Goal: Information Seeking & Learning: Learn about a topic

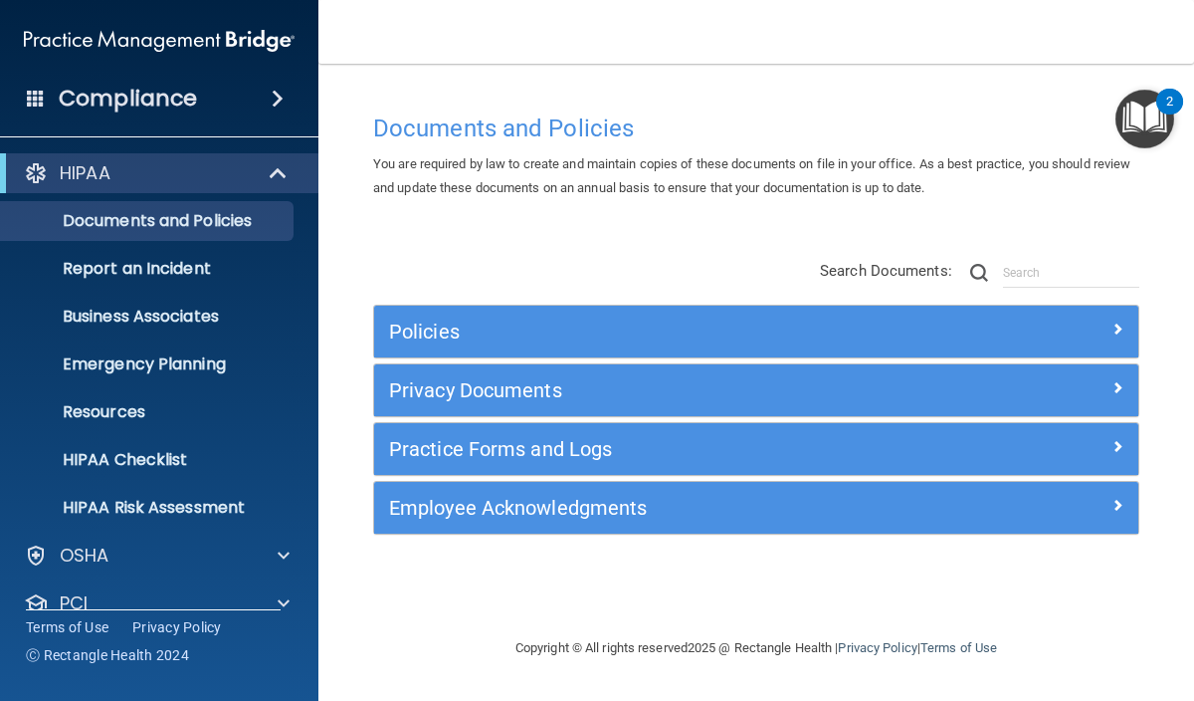
scroll to position [125, 0]
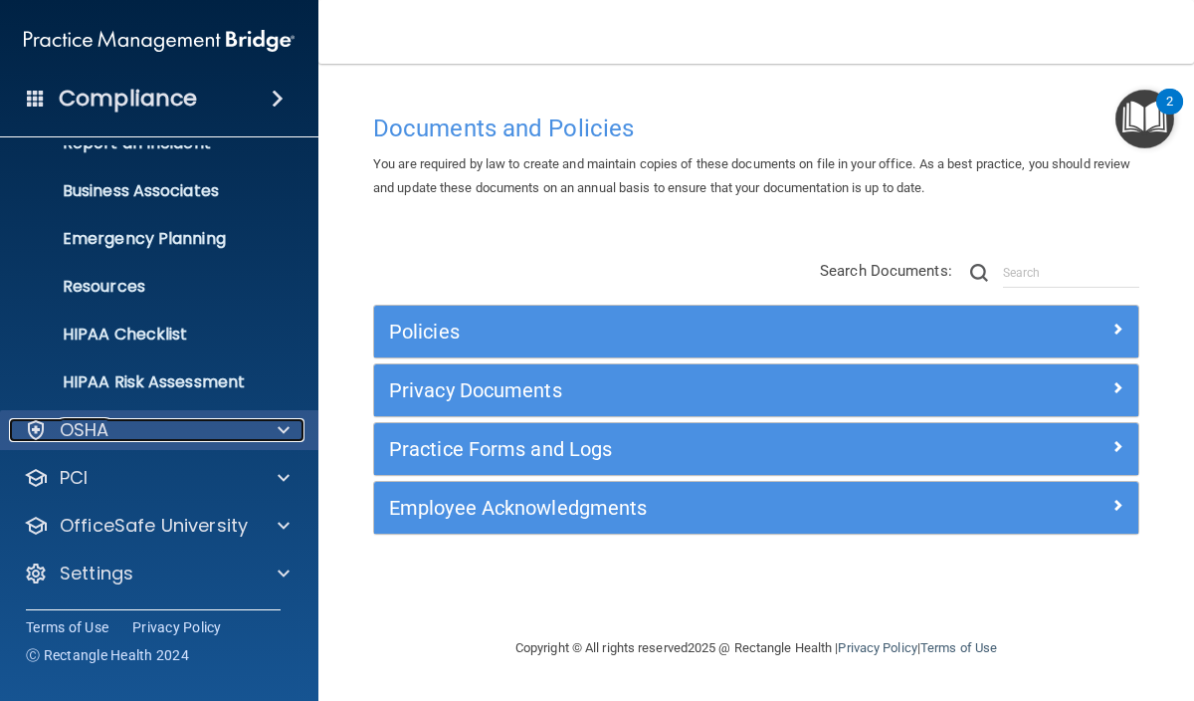
click at [274, 440] on div at bounding box center [281, 430] width 50 height 24
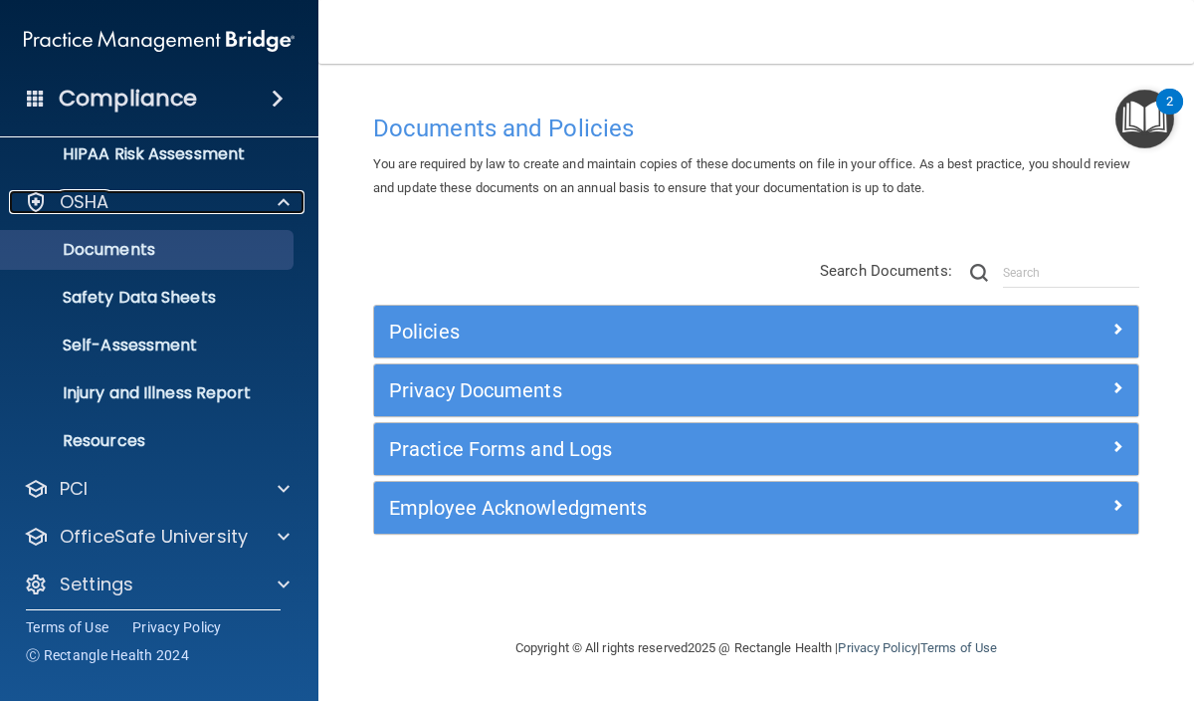
scroll to position [363, 0]
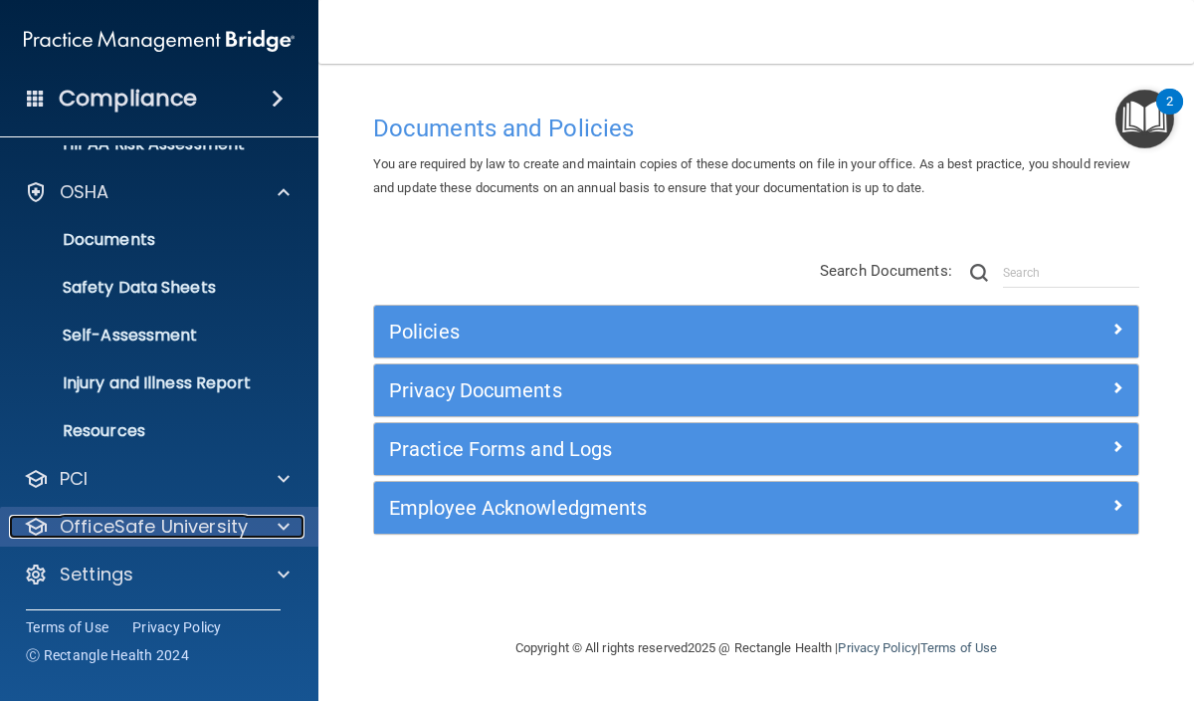
click at [256, 531] on div at bounding box center [281, 527] width 50 height 24
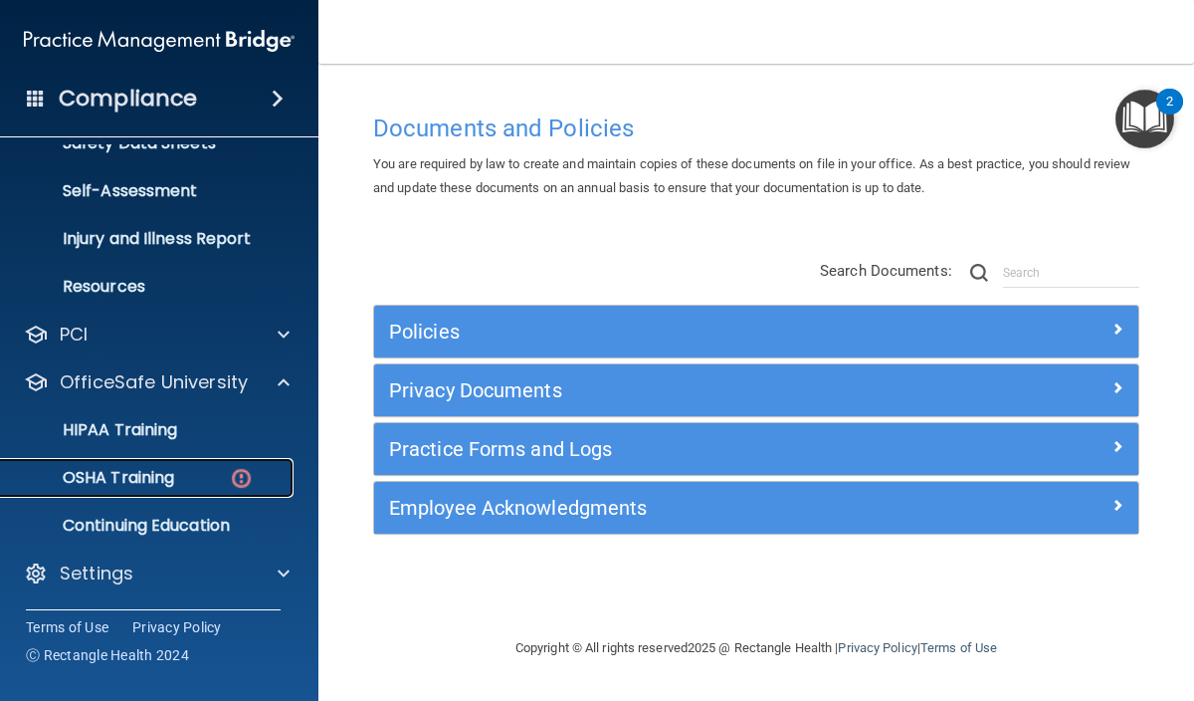
click at [143, 487] on p "OSHA Training" at bounding box center [93, 478] width 161 height 20
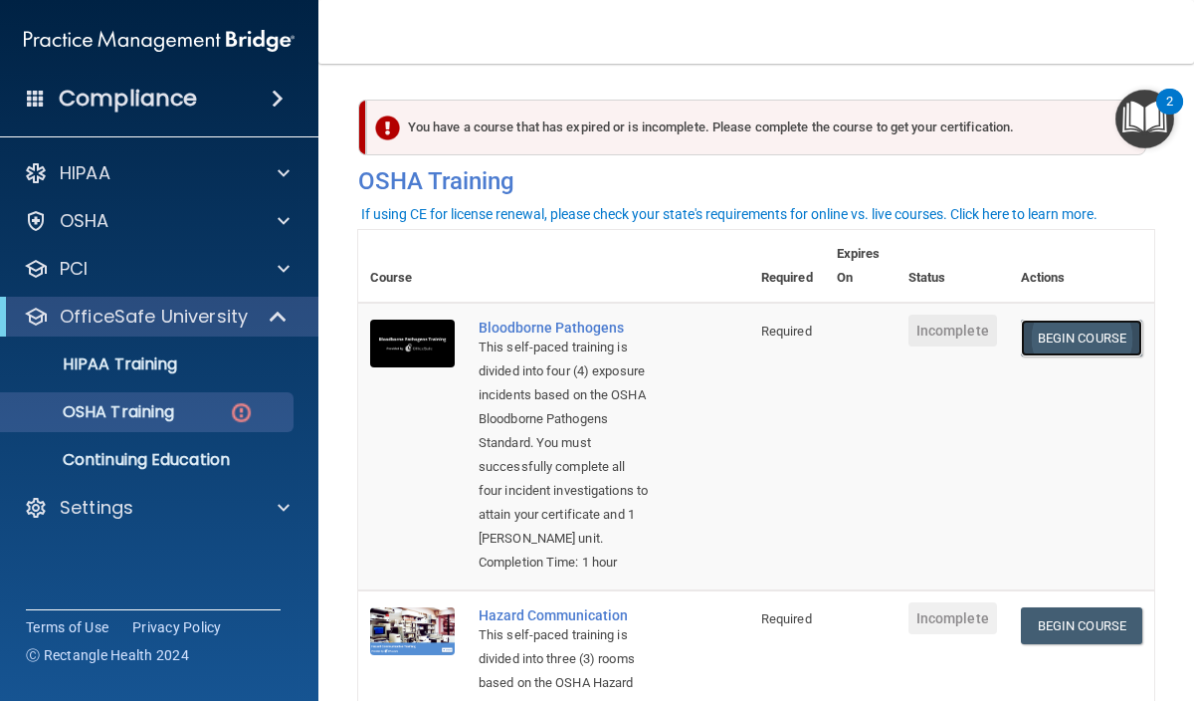
click at [1078, 343] on link "Begin Course" at bounding box center [1081, 338] width 121 height 37
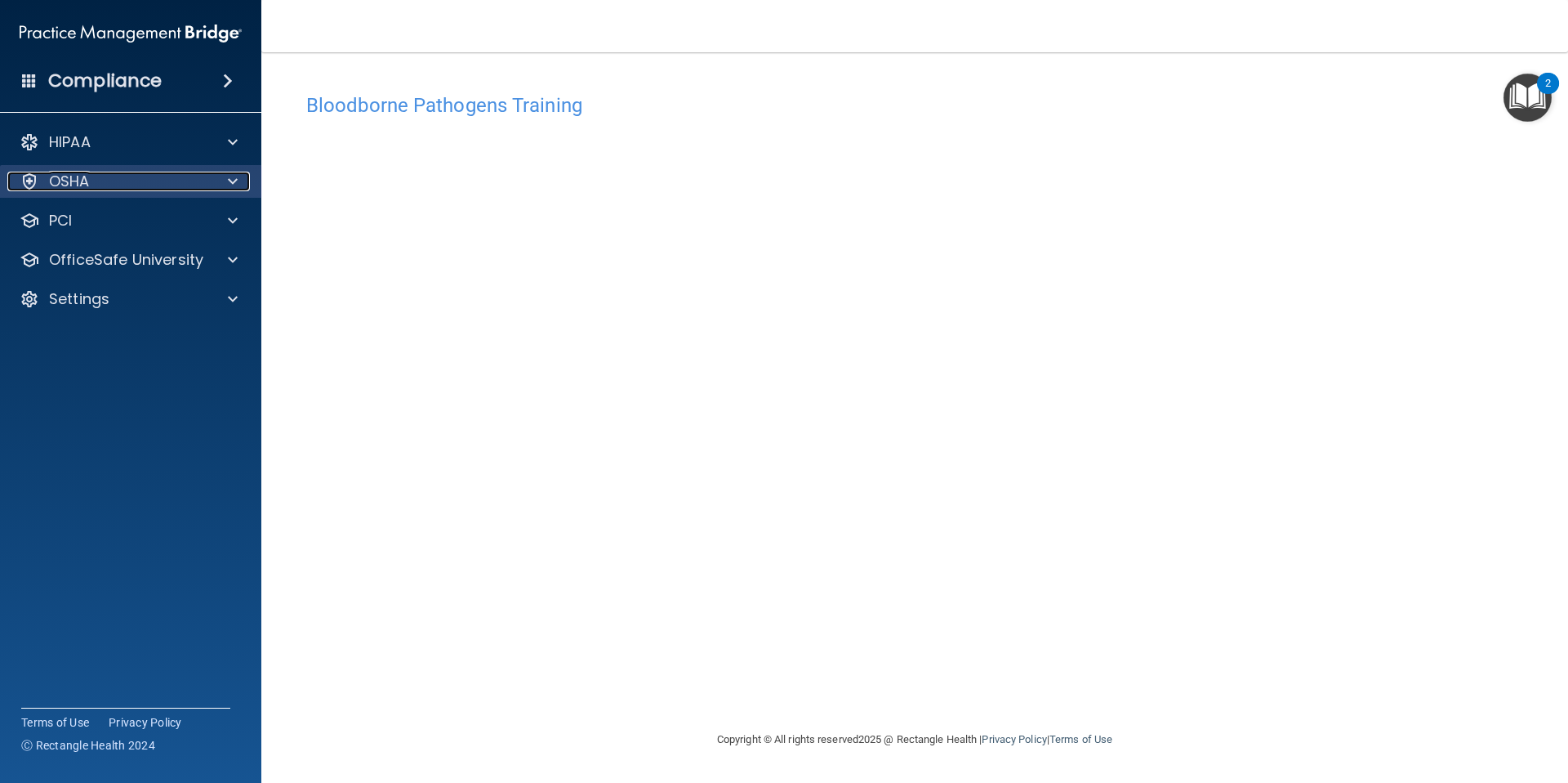
click at [187, 181] on div "OSHA" at bounding box center [108, 181] width 203 height 20
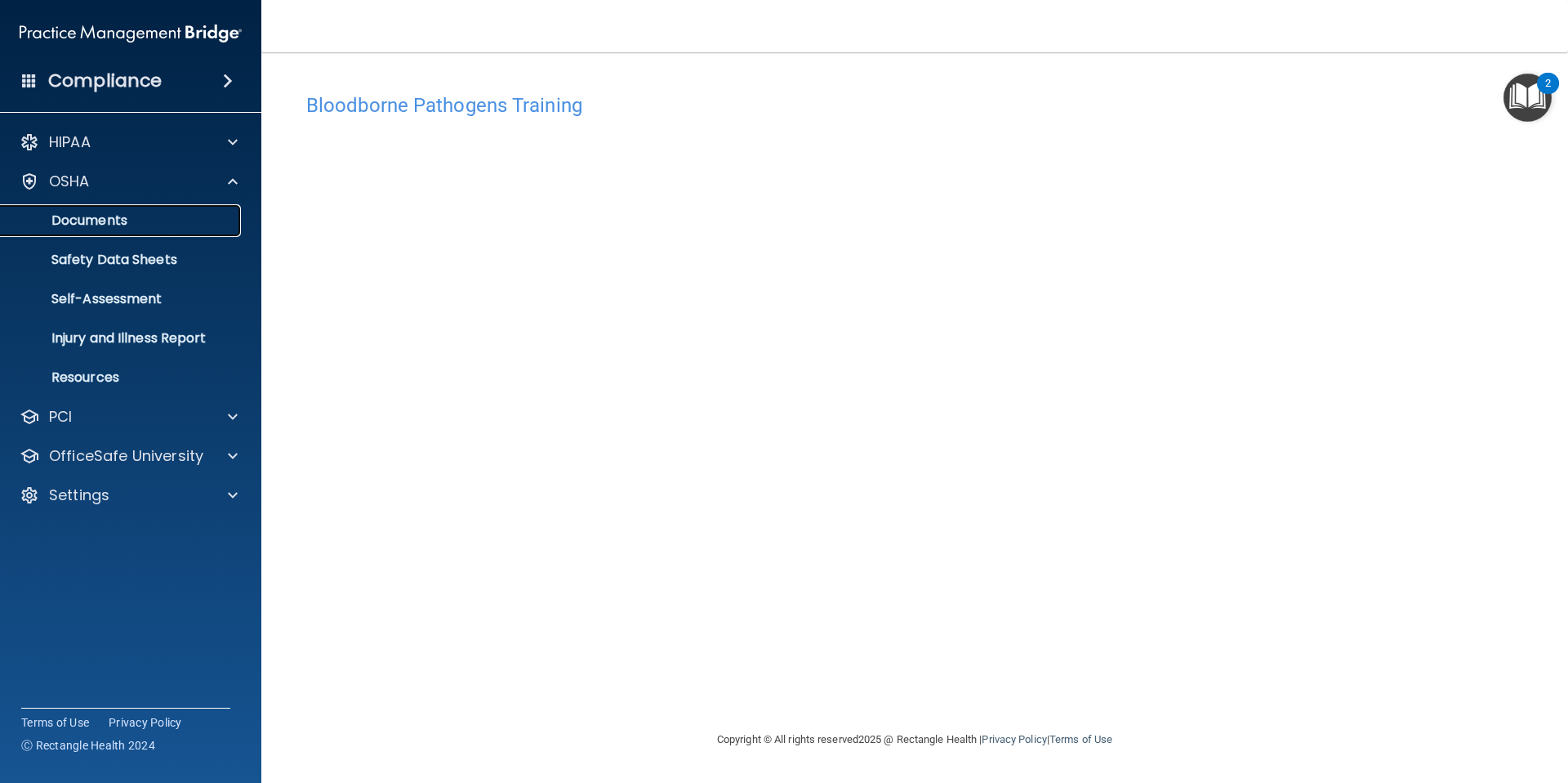
click at [141, 220] on p "Documents" at bounding box center [122, 221] width 223 height 16
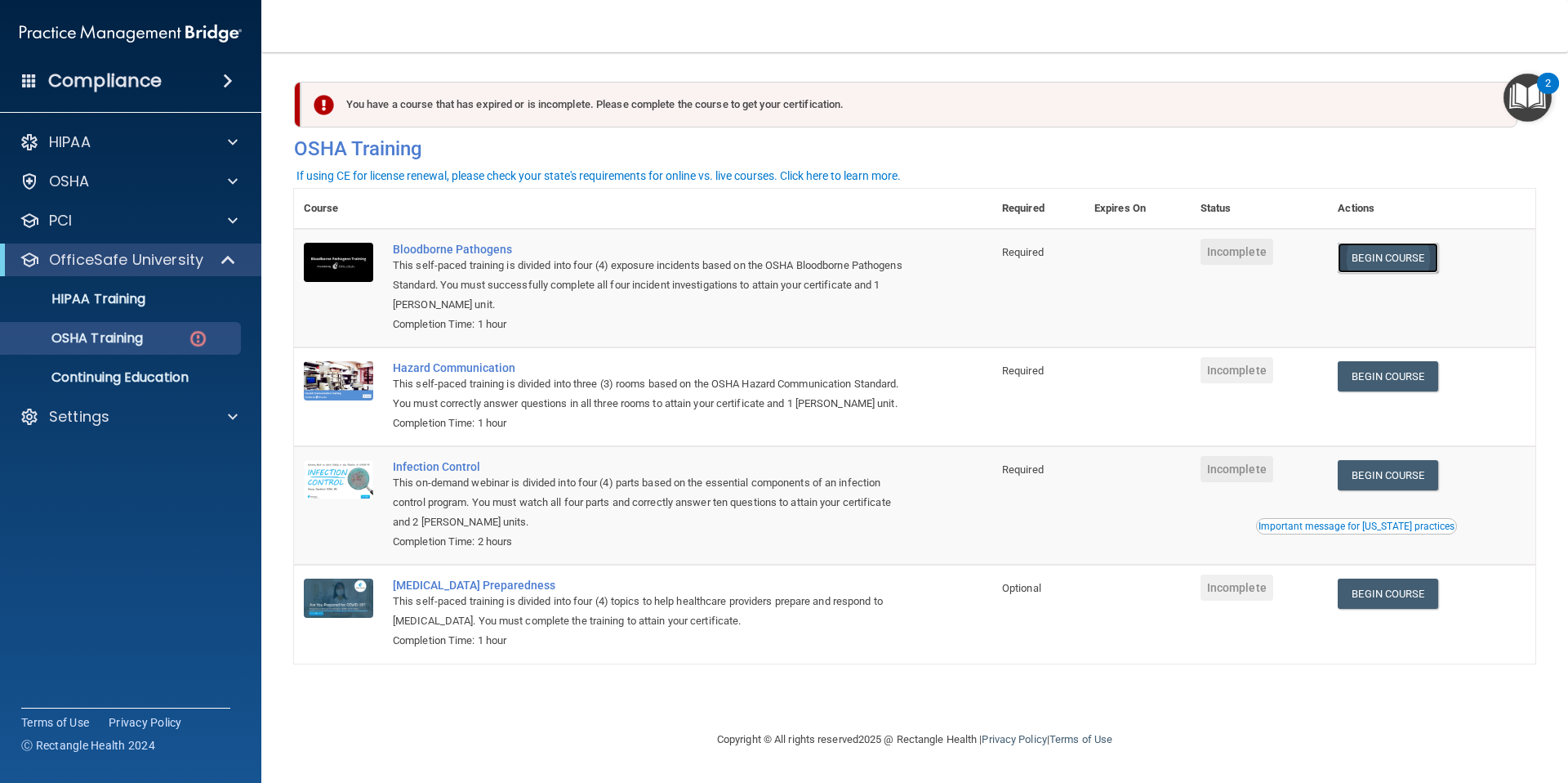
click at [1365, 262] on link "Begin Course" at bounding box center [1387, 258] width 99 height 30
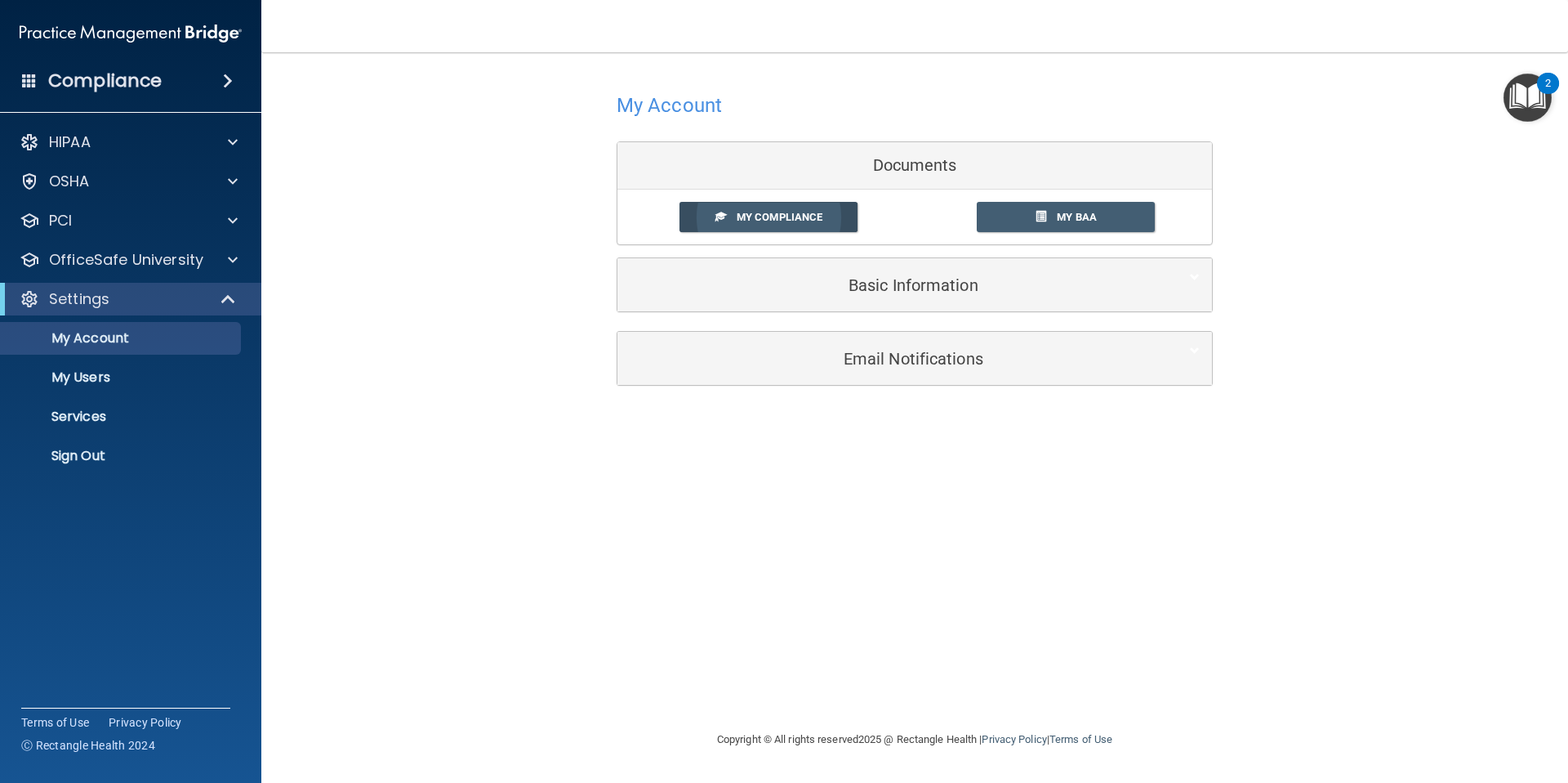
click at [750, 213] on span "My Compliance" at bounding box center [779, 217] width 86 height 12
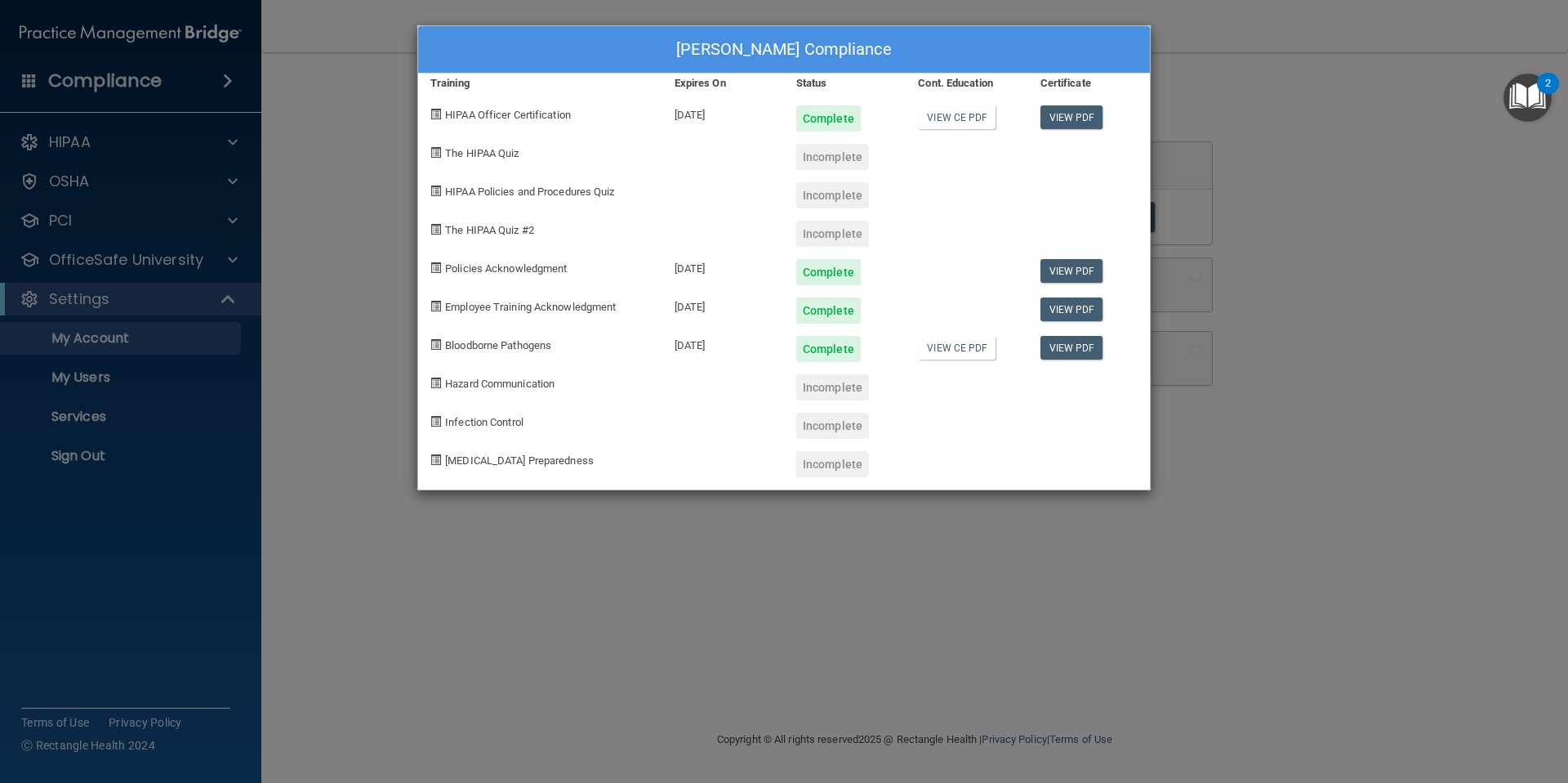
click at [1360, 89] on div "Jessica Firth's Compliance Training Expires On Status Cont. Education Certifica…" at bounding box center [784, 392] width 1568 height 783
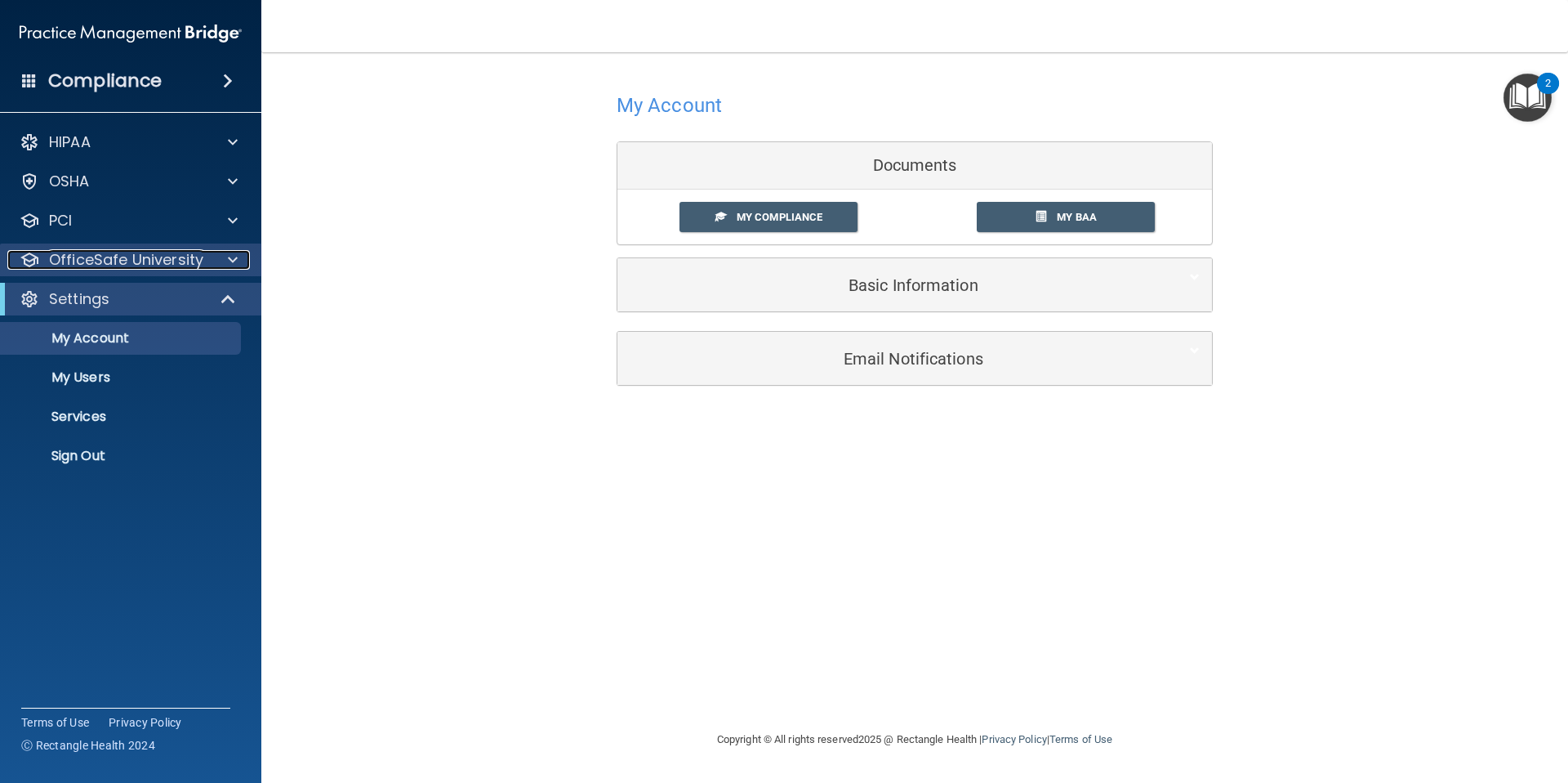
click at [241, 263] on div at bounding box center [231, 260] width 41 height 20
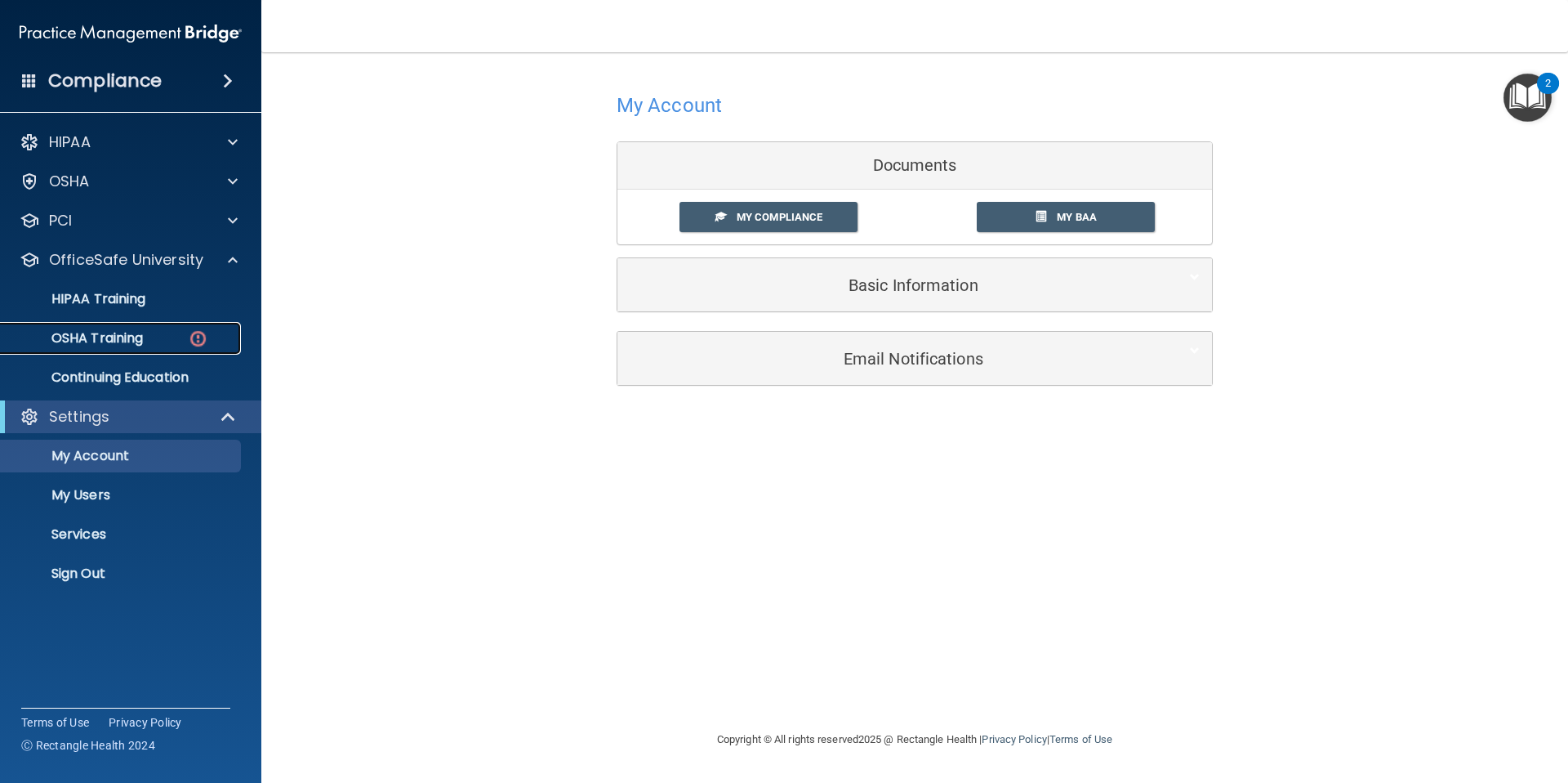
click at [150, 337] on div "OSHA Training" at bounding box center [122, 338] width 223 height 16
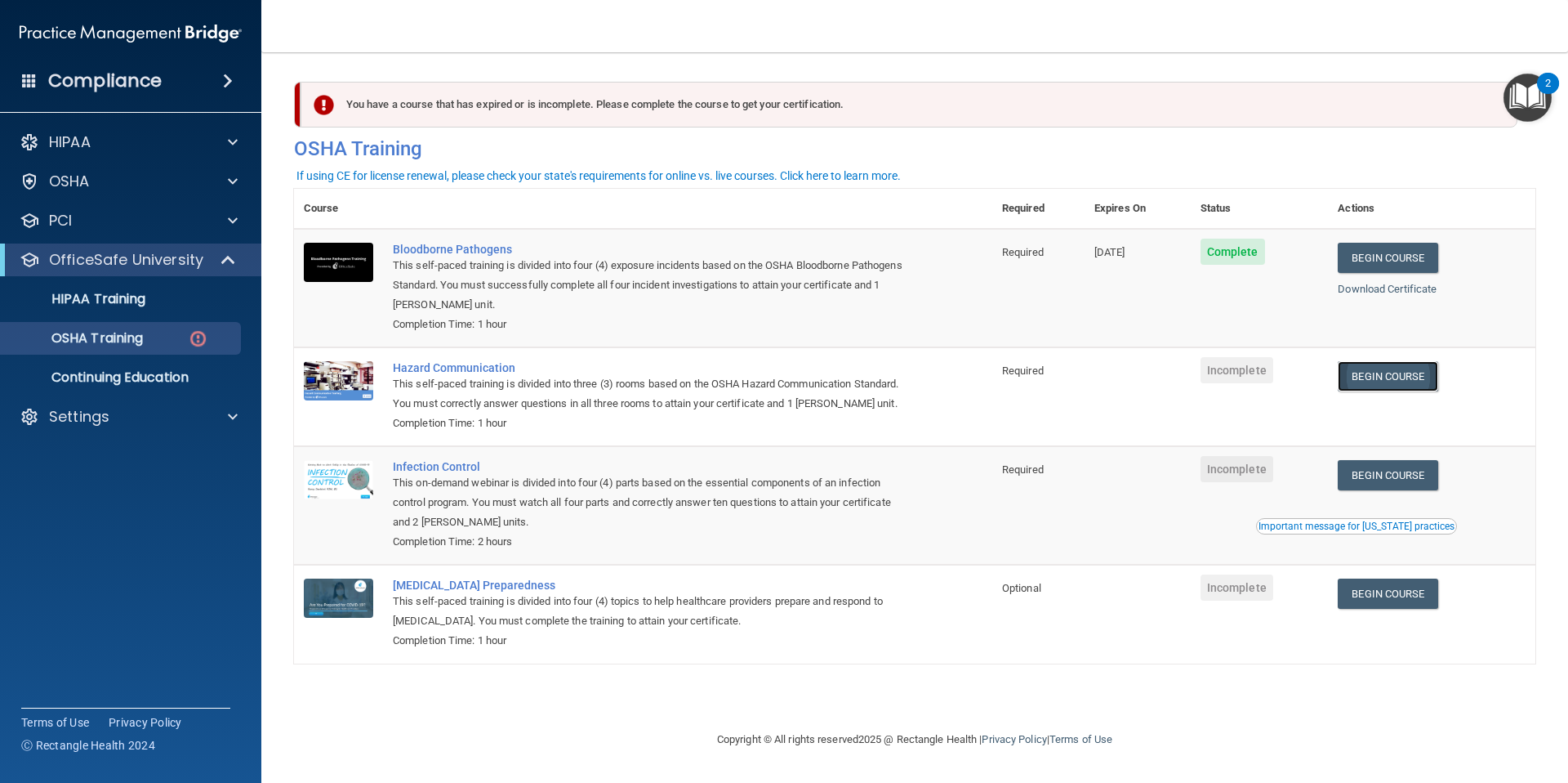
click at [1372, 387] on link "Begin Course" at bounding box center [1387, 376] width 99 height 30
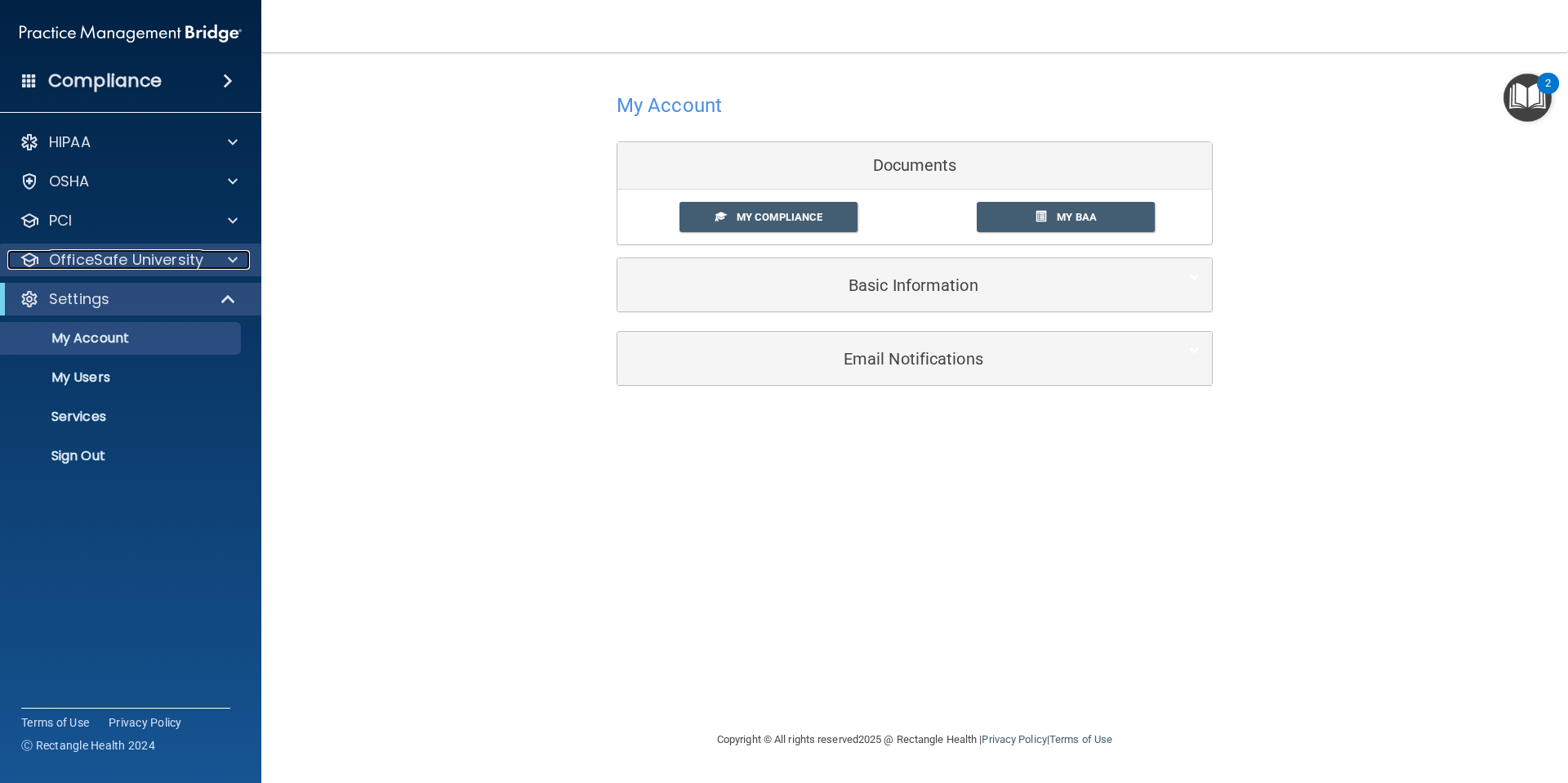
click at [217, 259] on div at bounding box center [231, 260] width 41 height 20
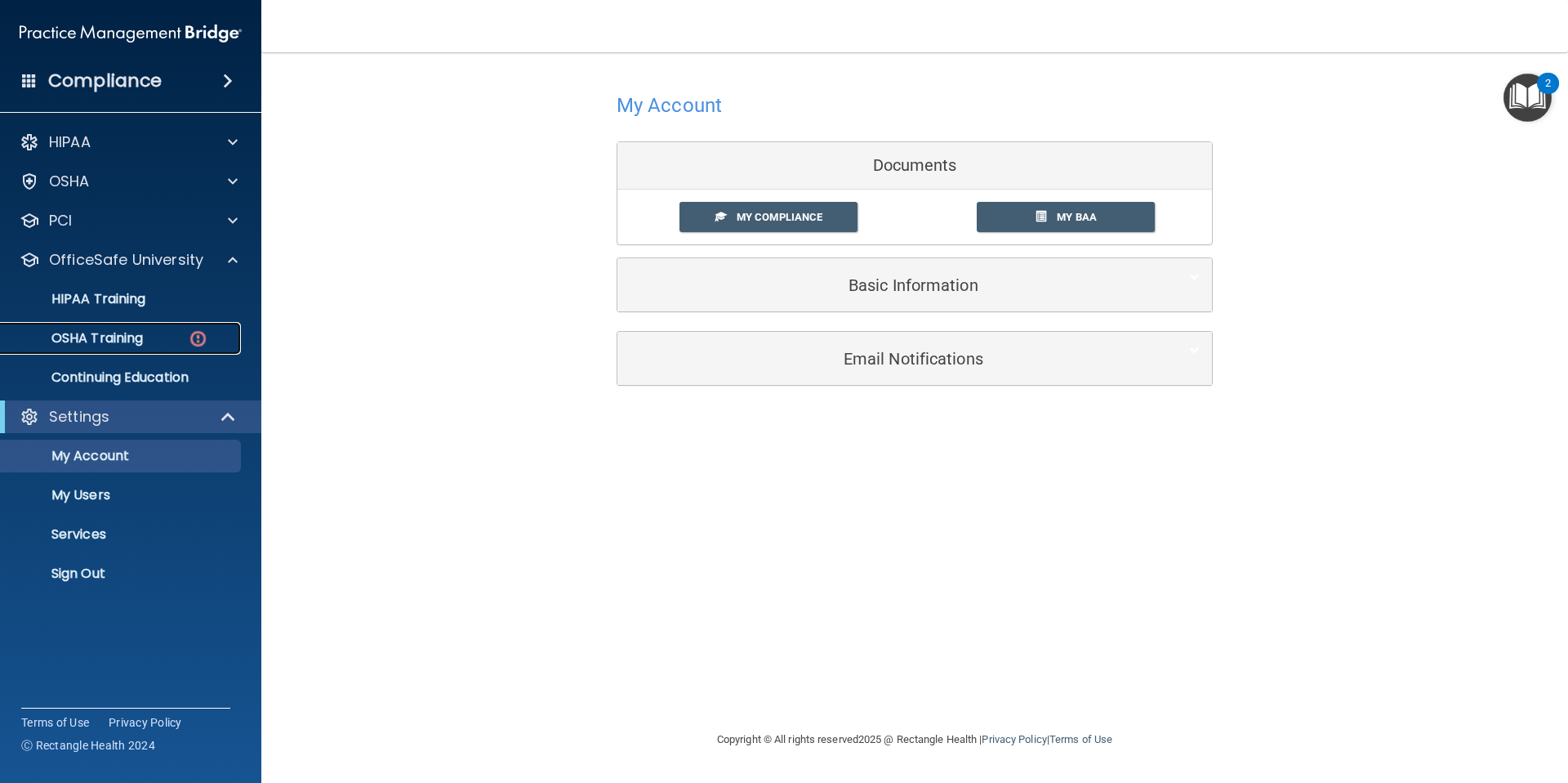
click at [140, 344] on p "OSHA Training" at bounding box center [76, 338] width 132 height 16
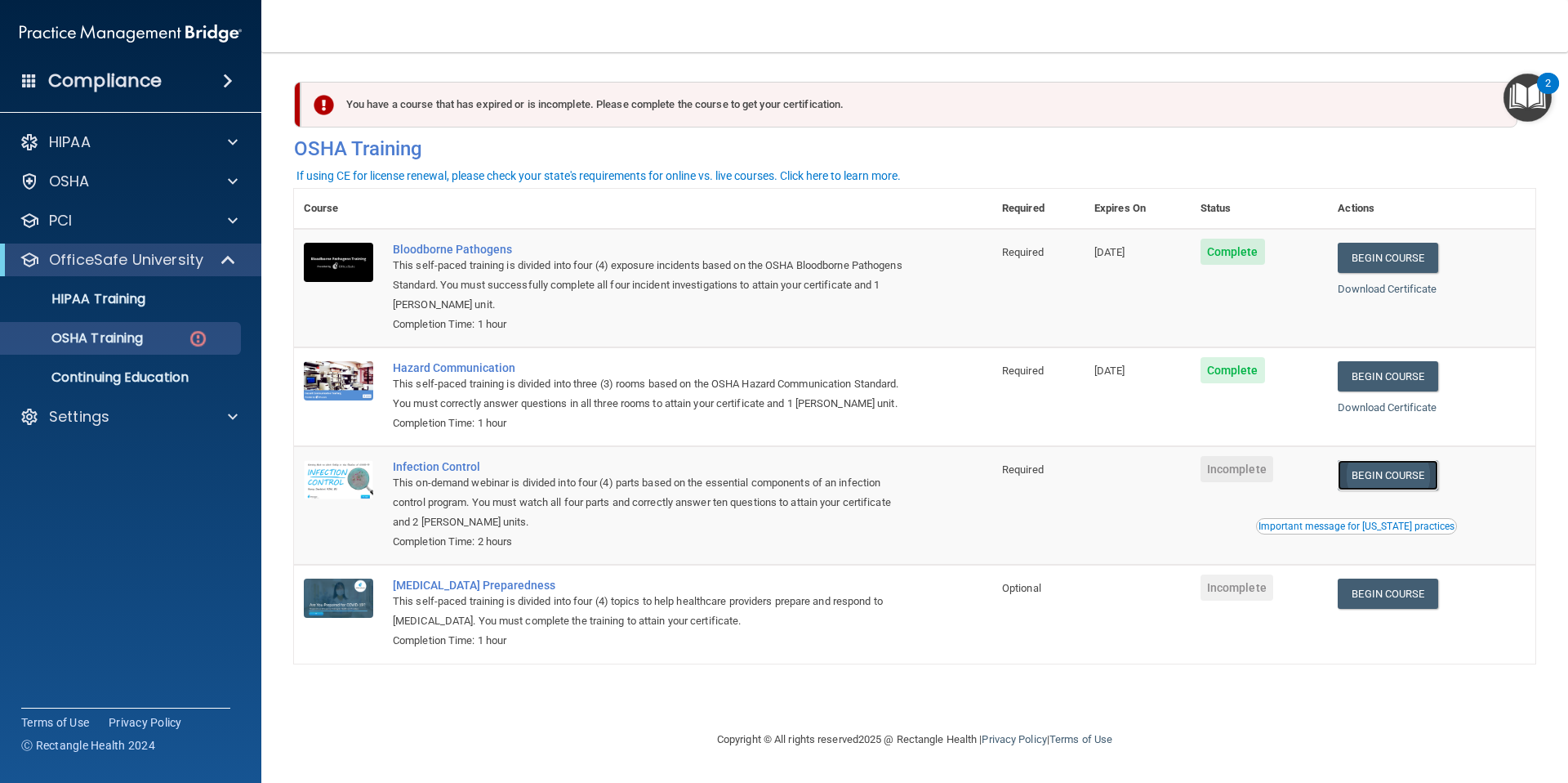
click at [1436, 470] on link "Begin Course" at bounding box center [1387, 474] width 99 height 30
